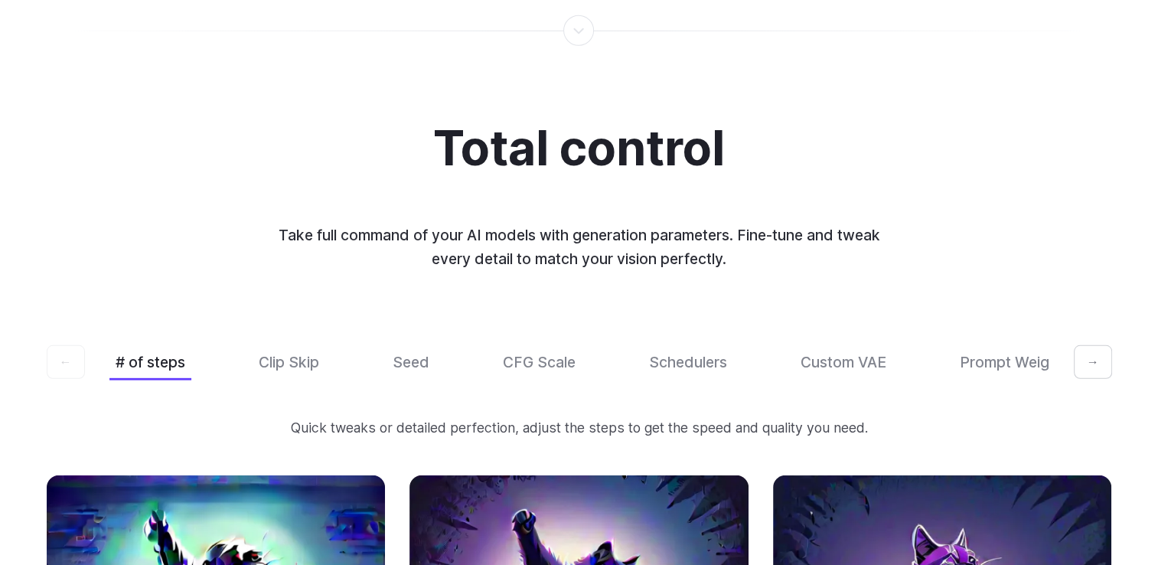
scroll to position [4363, 0]
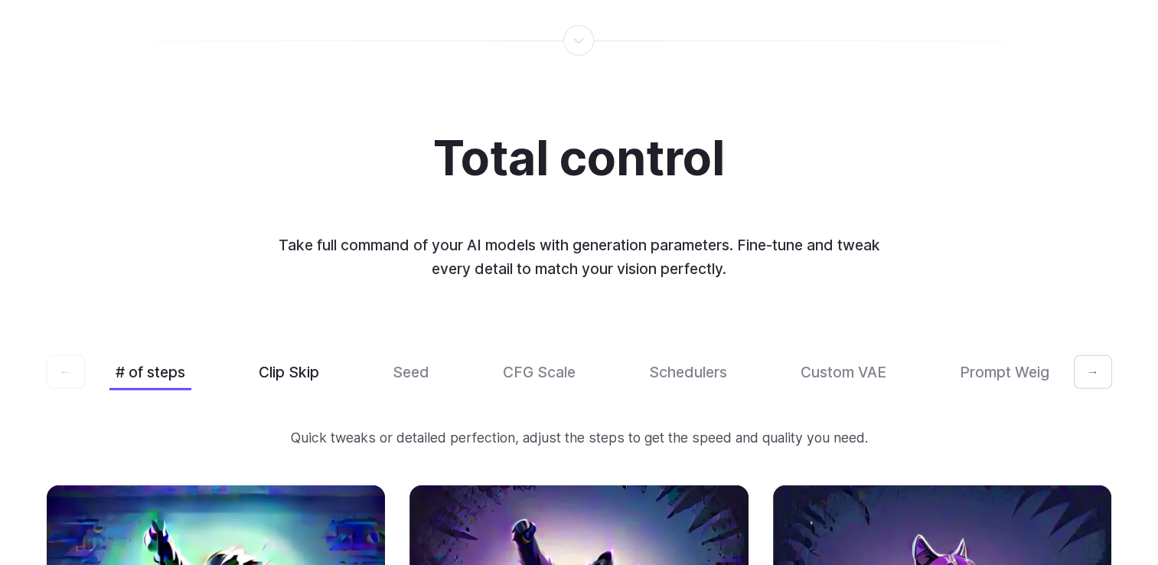
click at [302, 357] on button "Clip Skip" at bounding box center [289, 372] width 73 height 36
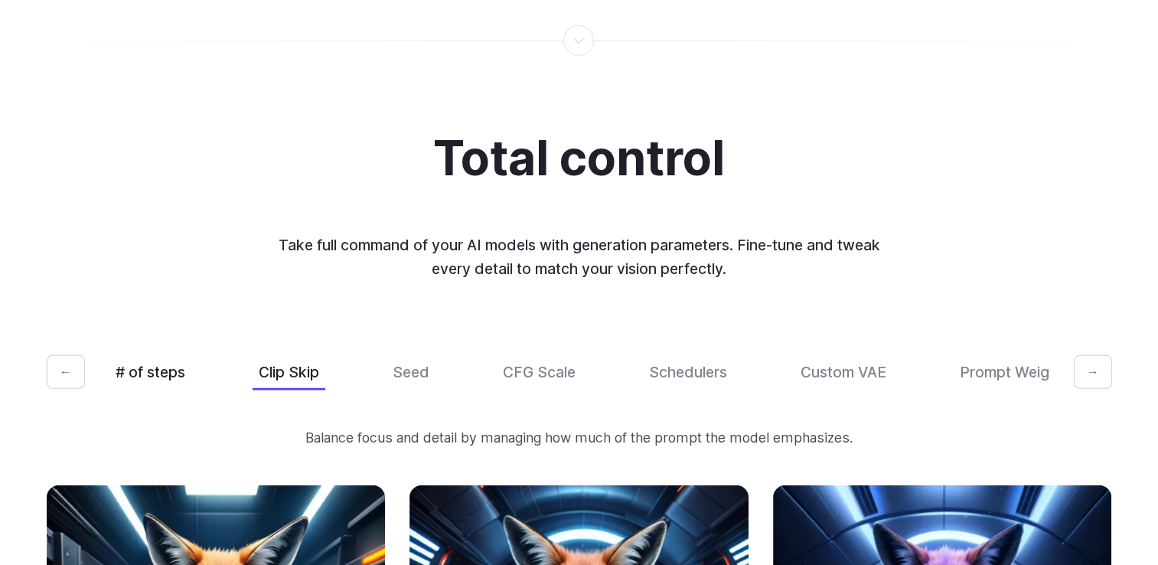
click at [157, 357] on button "# of steps" at bounding box center [150, 372] width 82 height 36
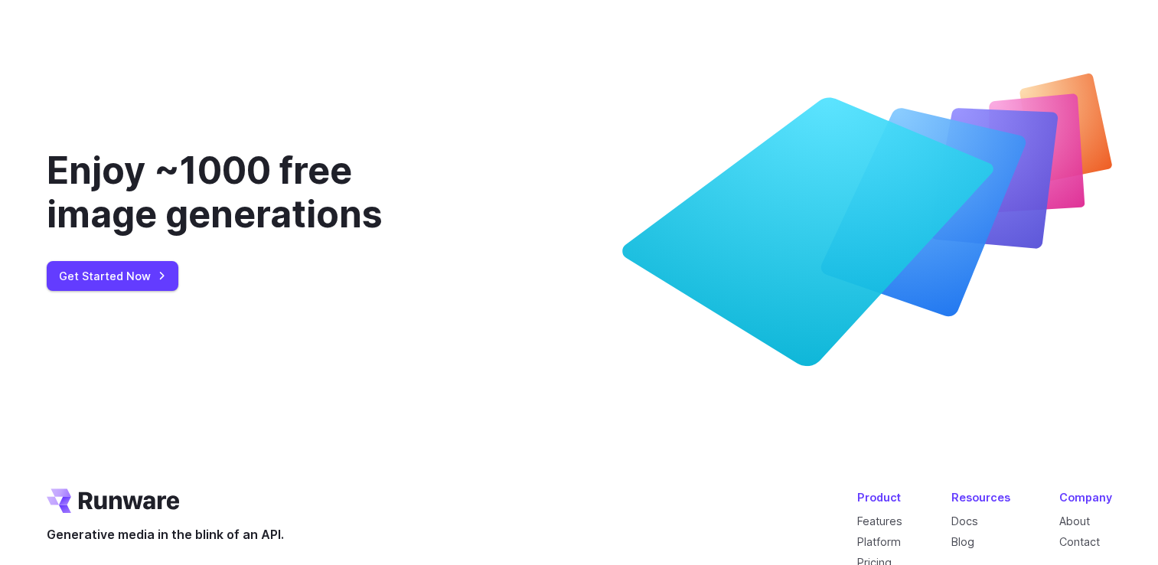
scroll to position [6201, 0]
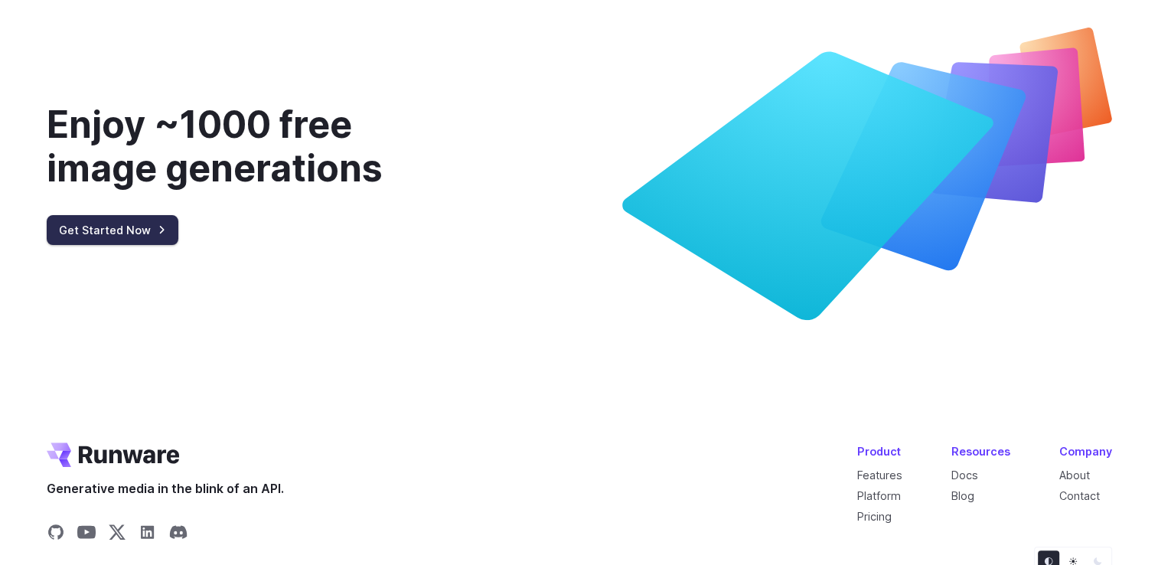
click at [145, 218] on link "Get Started Now" at bounding box center [113, 230] width 132 height 30
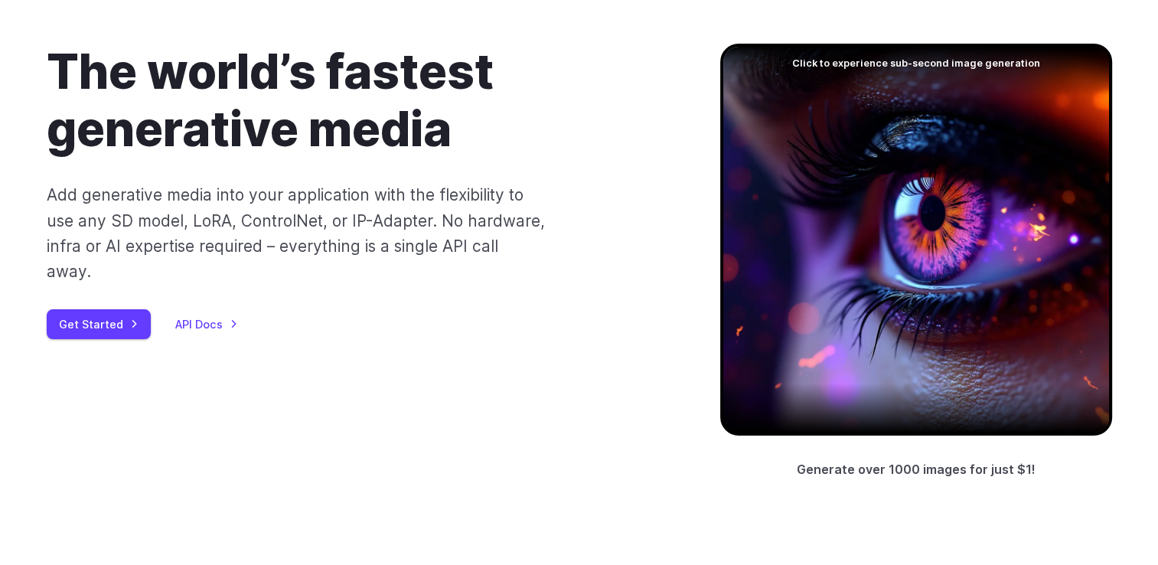
scroll to position [0, 0]
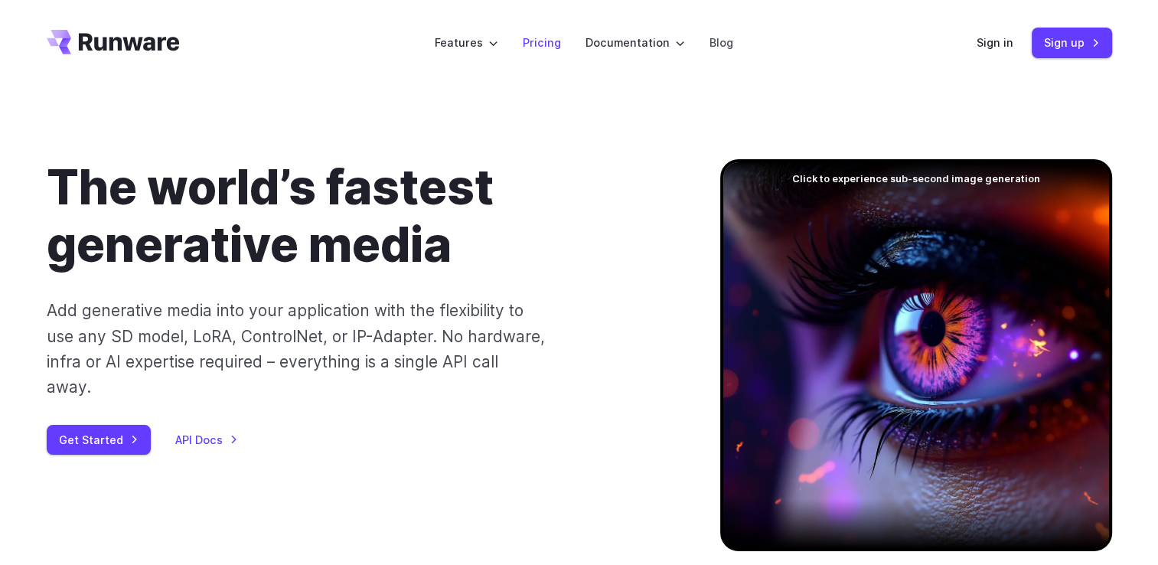
click at [535, 42] on link "Pricing" at bounding box center [542, 43] width 38 height 18
